Goal: Task Accomplishment & Management: Manage account settings

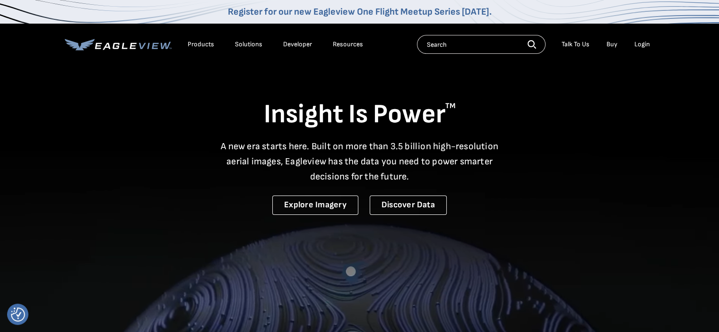
click at [641, 42] on div "Login" at bounding box center [642, 44] width 16 height 9
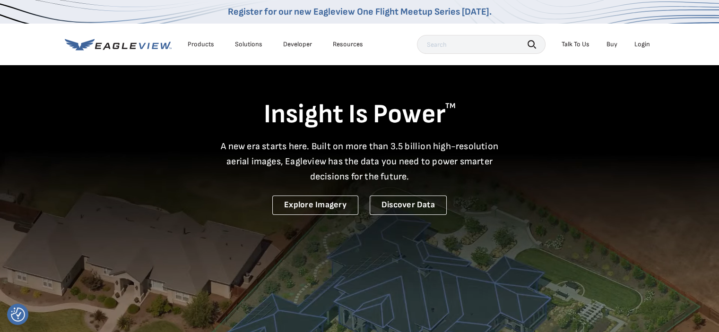
click at [640, 43] on div "Login" at bounding box center [642, 44] width 16 height 9
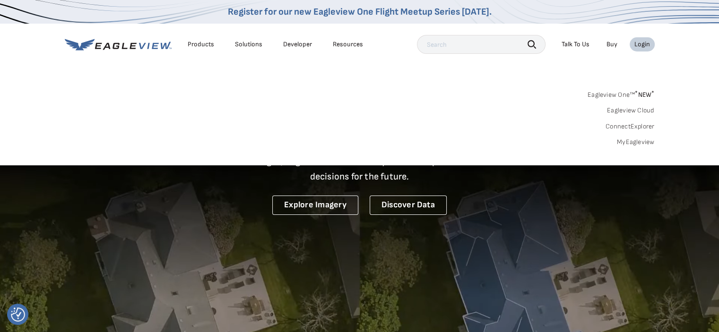
click at [633, 142] on link "MyEagleview" at bounding box center [636, 142] width 38 height 9
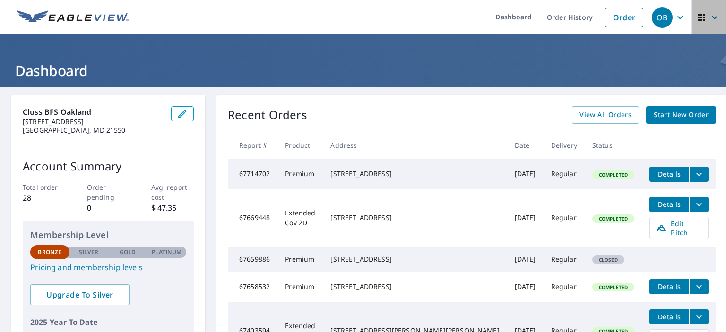
click at [709, 13] on icon "button" at bounding box center [714, 17] width 11 height 11
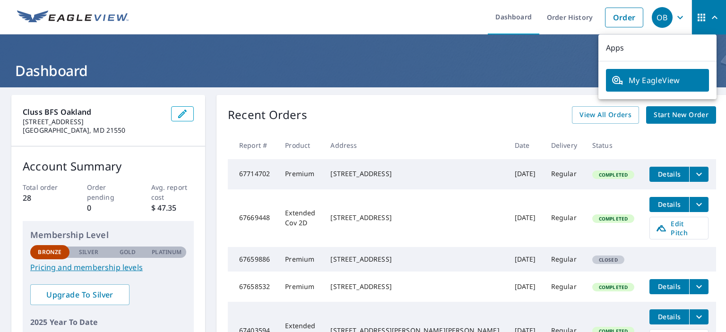
click at [674, 16] on icon "button" at bounding box center [679, 17] width 11 height 11
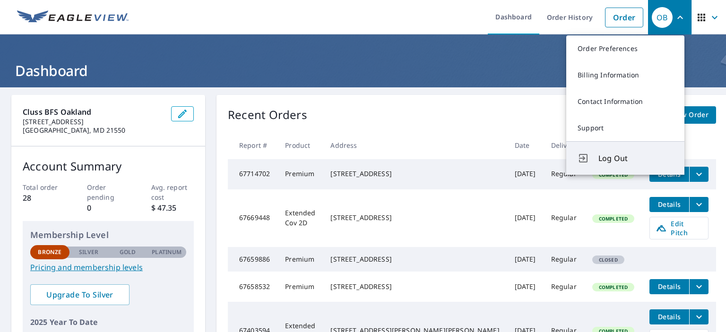
click at [607, 162] on span "Log Out" at bounding box center [635, 158] width 75 height 11
